Goal: Task Accomplishment & Management: Complete application form

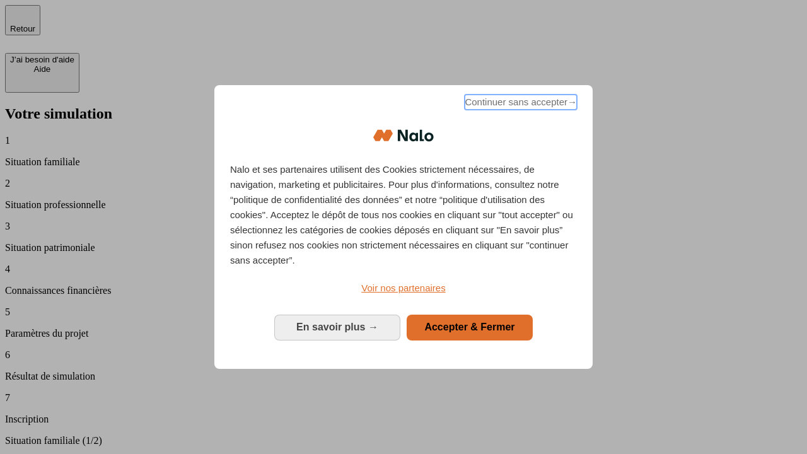
click at [519, 104] on span "Continuer sans accepter →" at bounding box center [521, 102] width 112 height 15
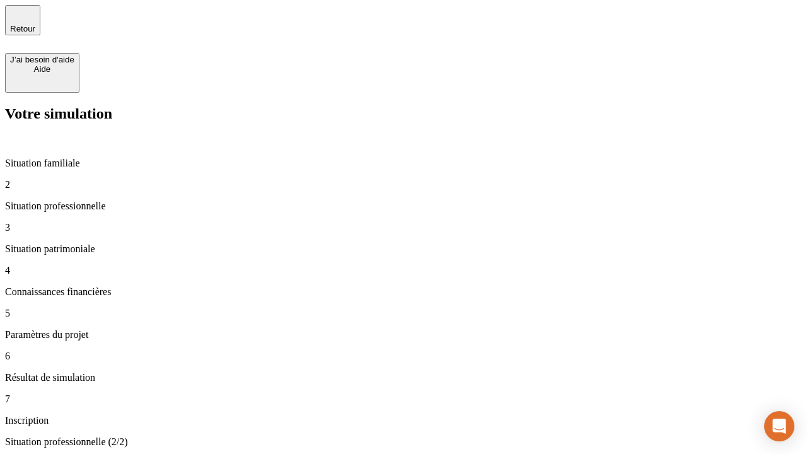
type input "70 000"
type input "1 000"
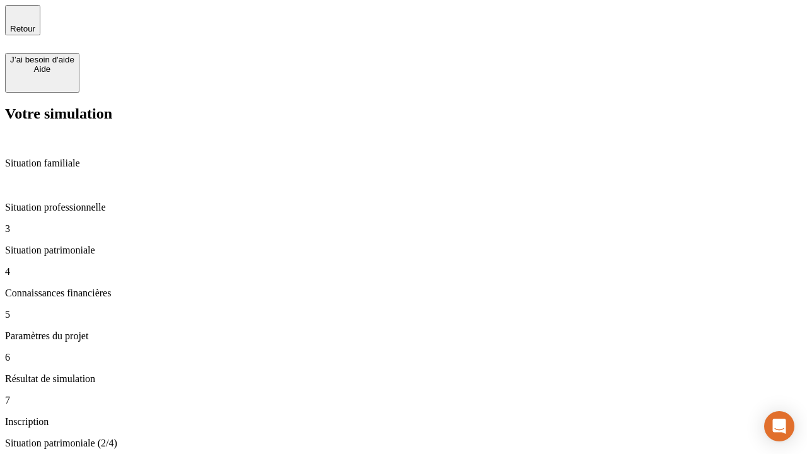
type input "800"
type input "6"
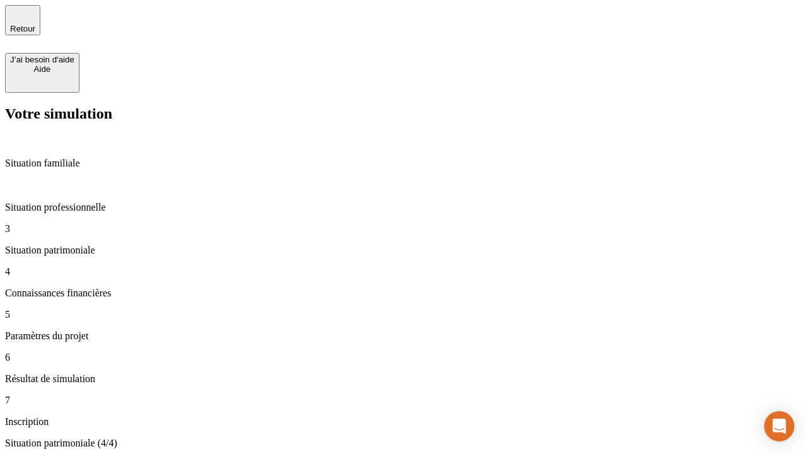
type input "400"
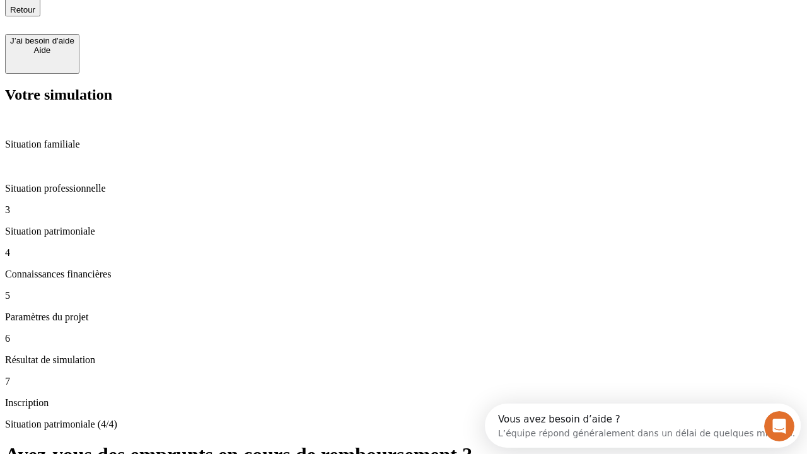
type input "3"
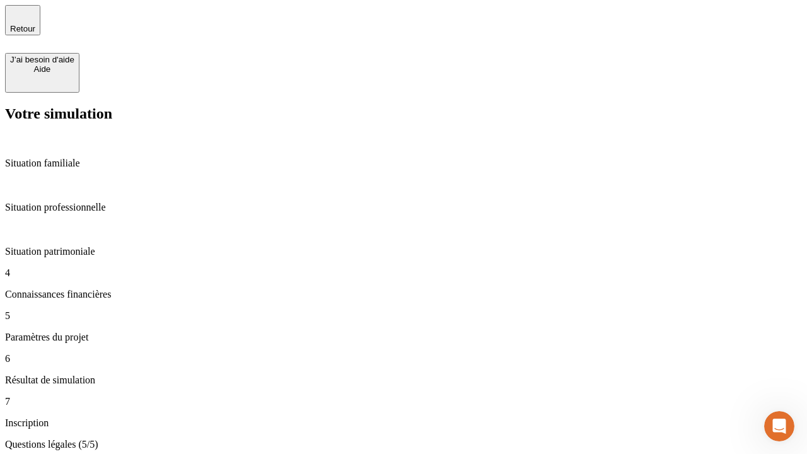
type input "35"
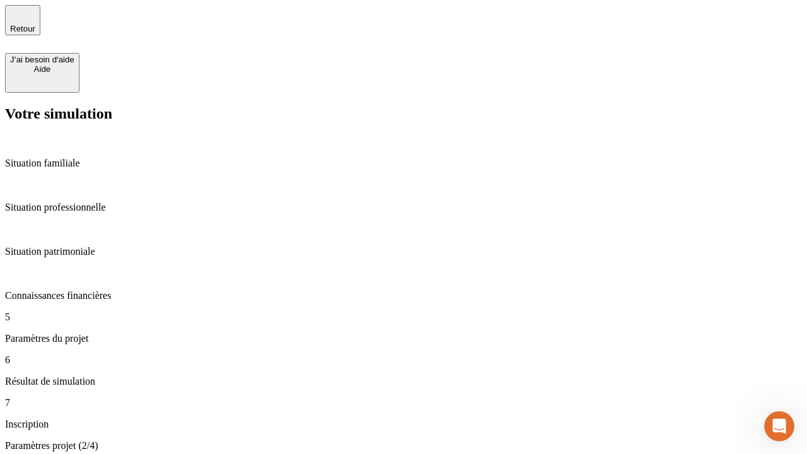
type input "500"
type input "640"
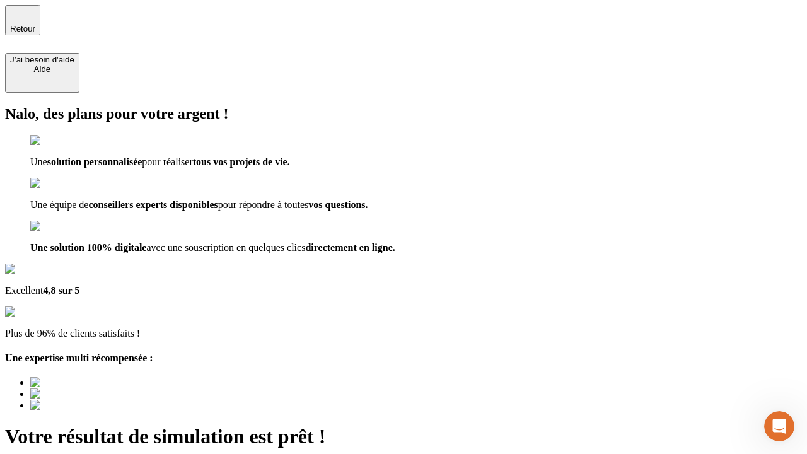
type input "[EMAIL_ADDRESS][DOMAIN_NAME]"
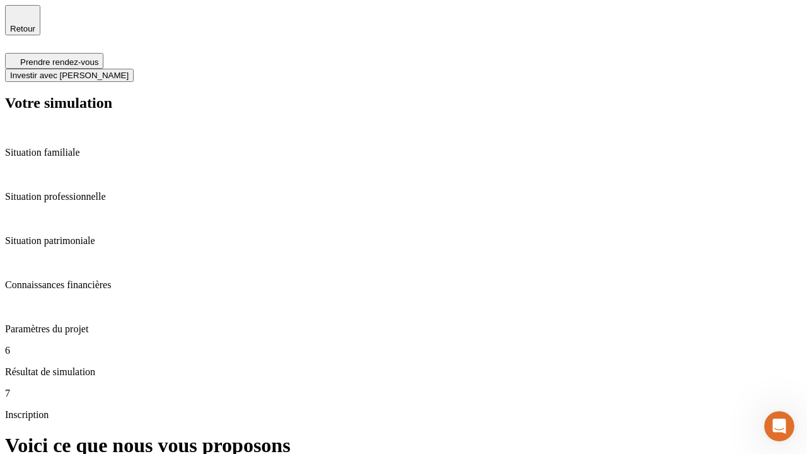
click at [129, 71] on span "Investir avec [PERSON_NAME]" at bounding box center [69, 75] width 118 height 9
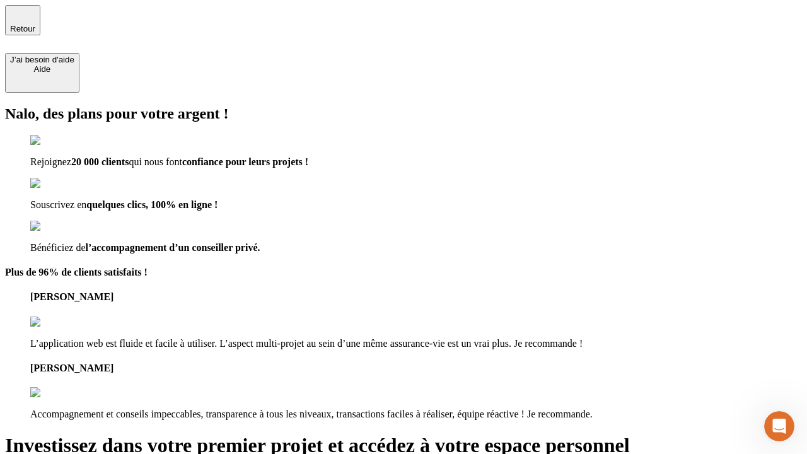
type input "abc"
